Goal: Use online tool/utility: Use online tool/utility

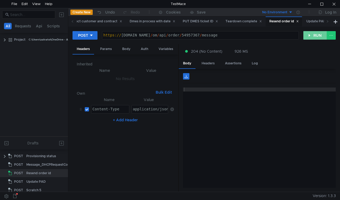
click at [314, 34] on button "RUN" at bounding box center [316, 35] width 24 height 9
